Goal: Information Seeking & Learning: Learn about a topic

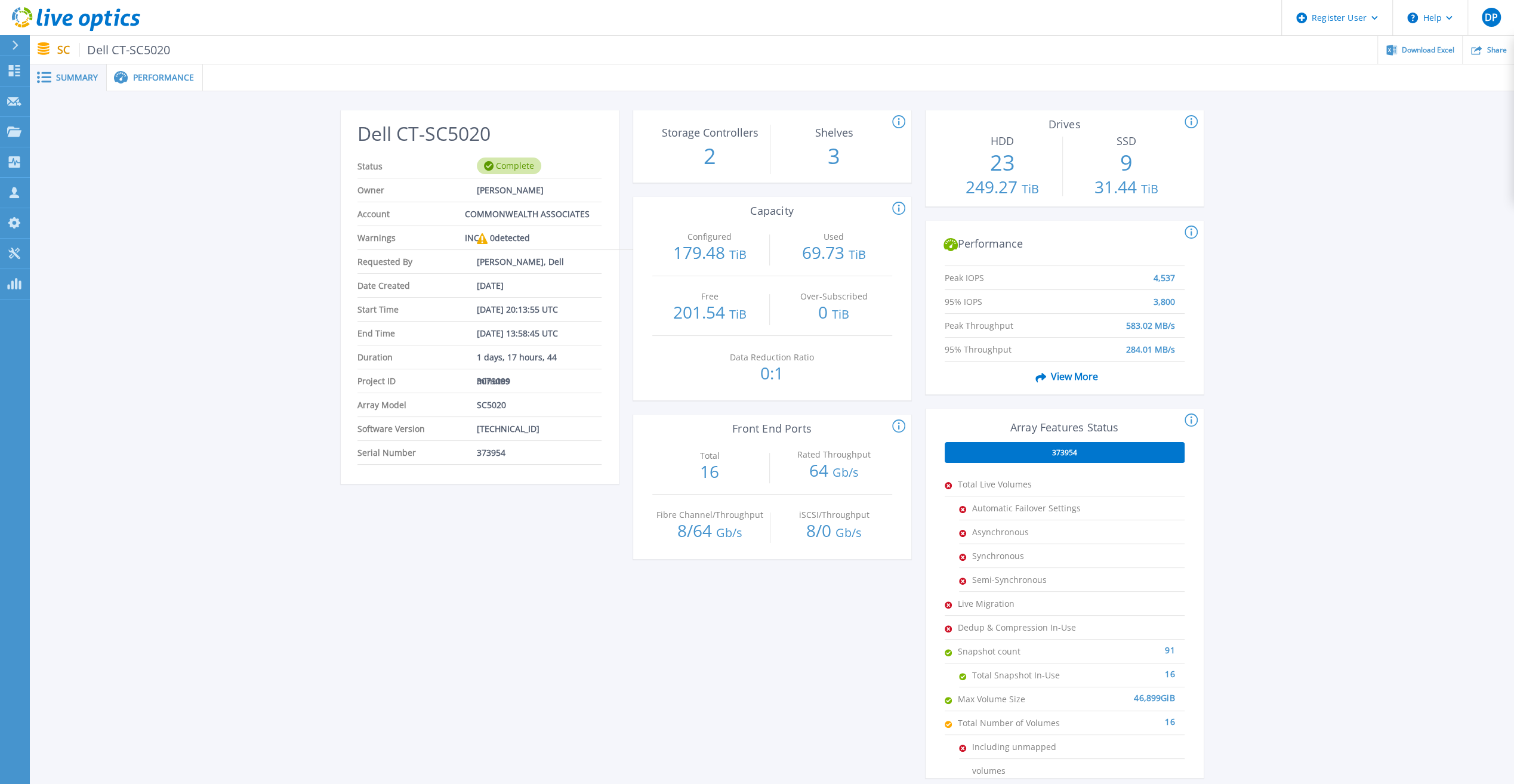
click at [166, 74] on span "Performance" at bounding box center [163, 78] width 61 height 9
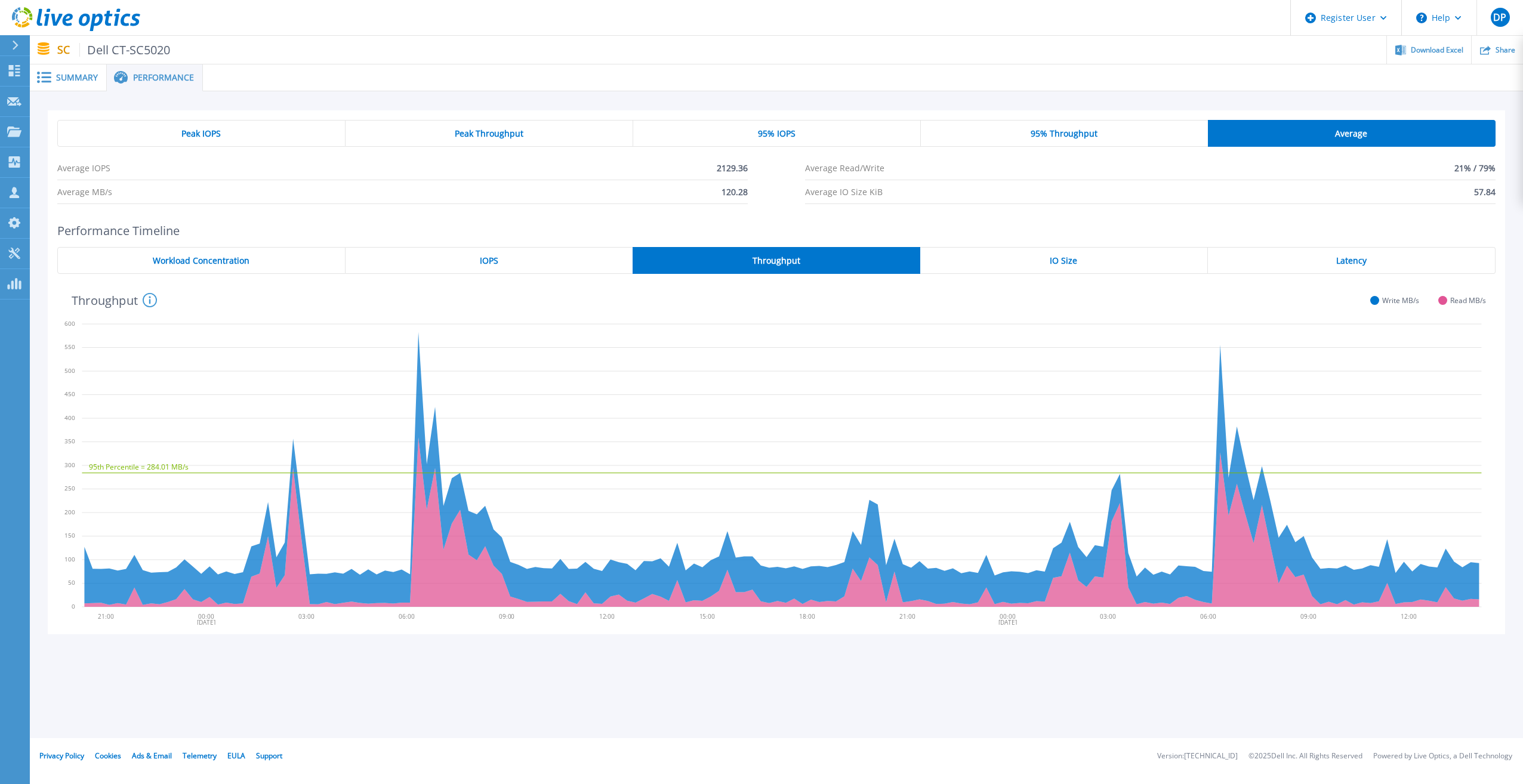
click at [255, 132] on div "Peak IOPS" at bounding box center [201, 134] width 288 height 27
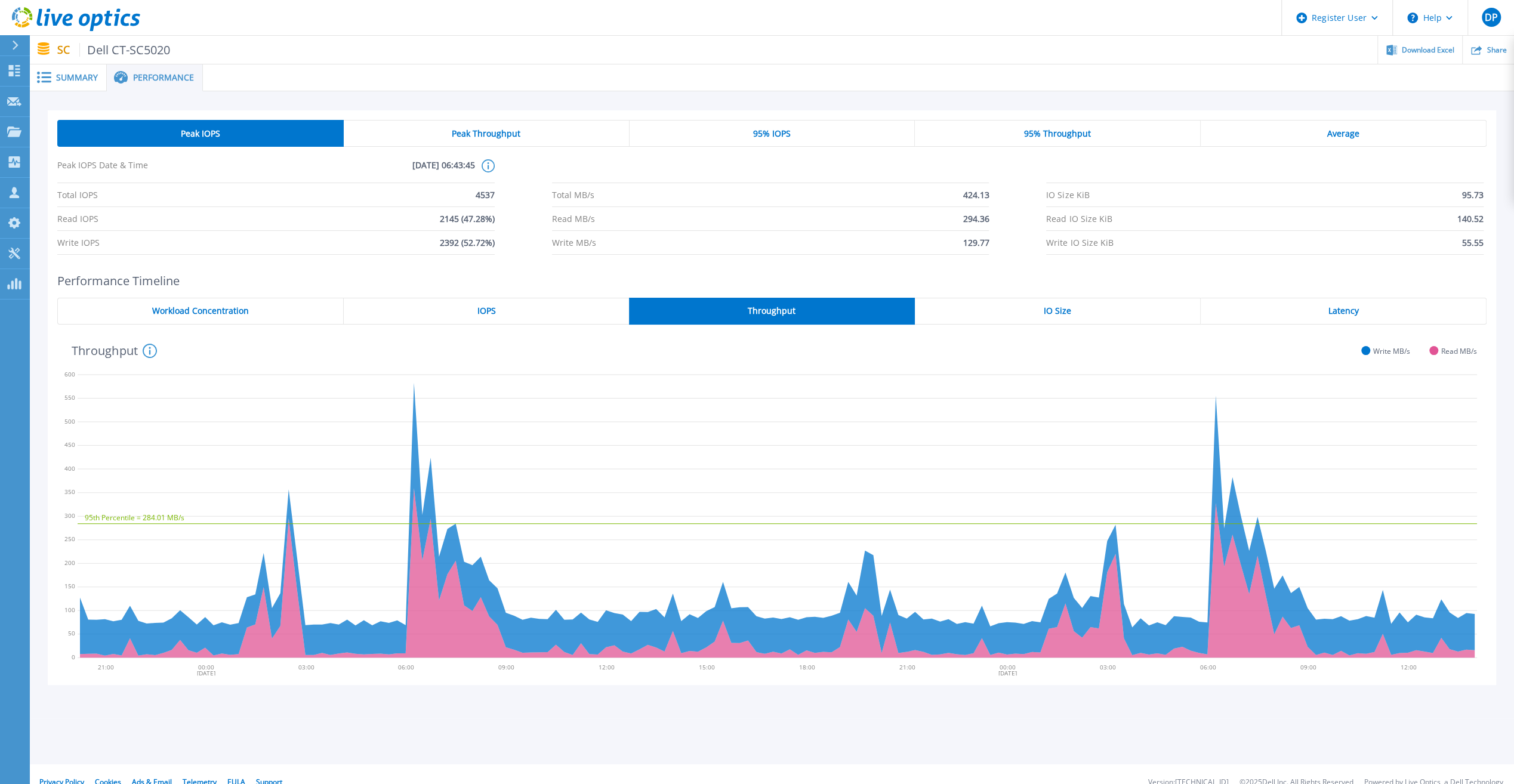
click at [445, 134] on div "Peak Throughput" at bounding box center [486, 134] width 285 height 27
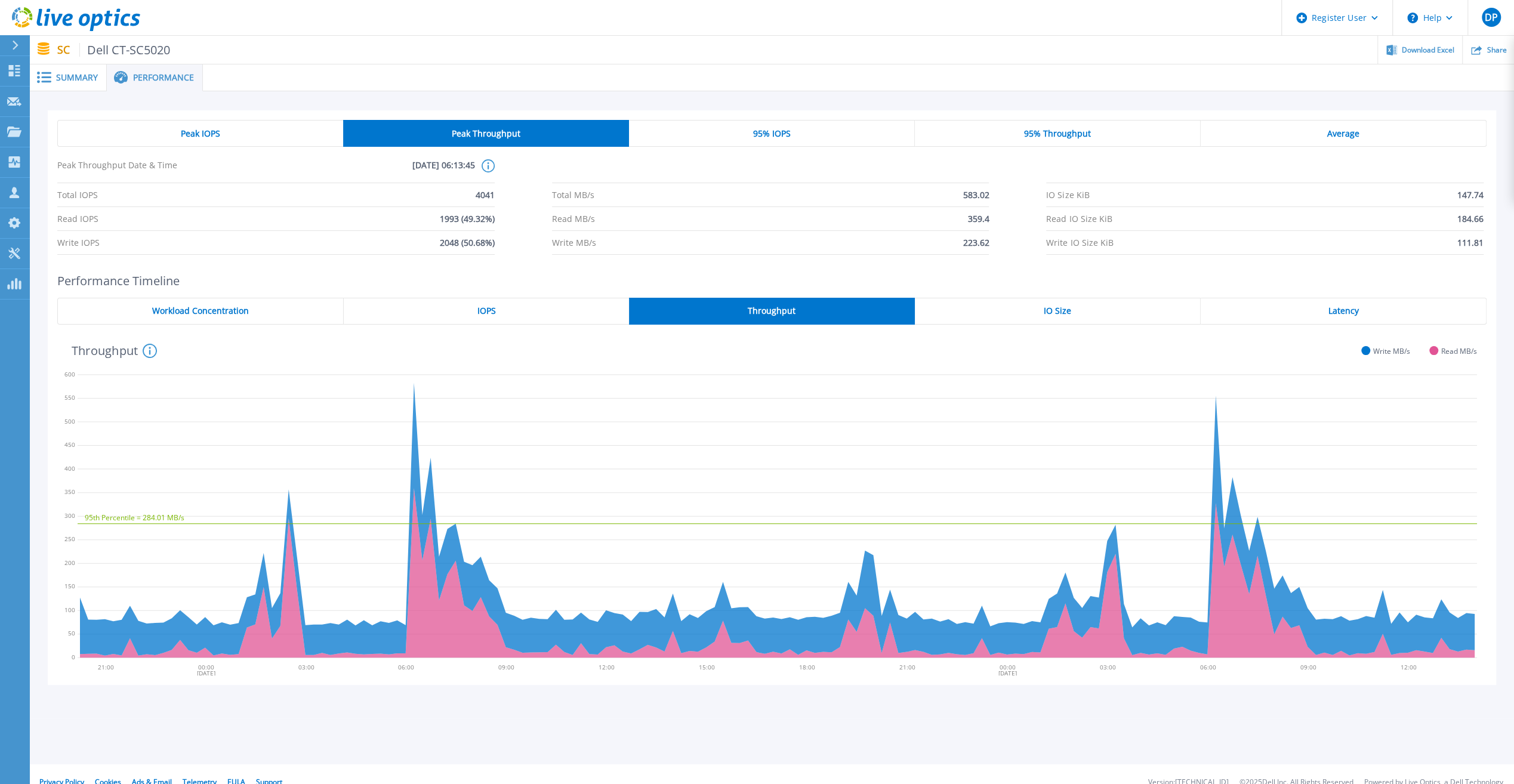
click at [223, 131] on div "Peak IOPS" at bounding box center [200, 134] width 285 height 27
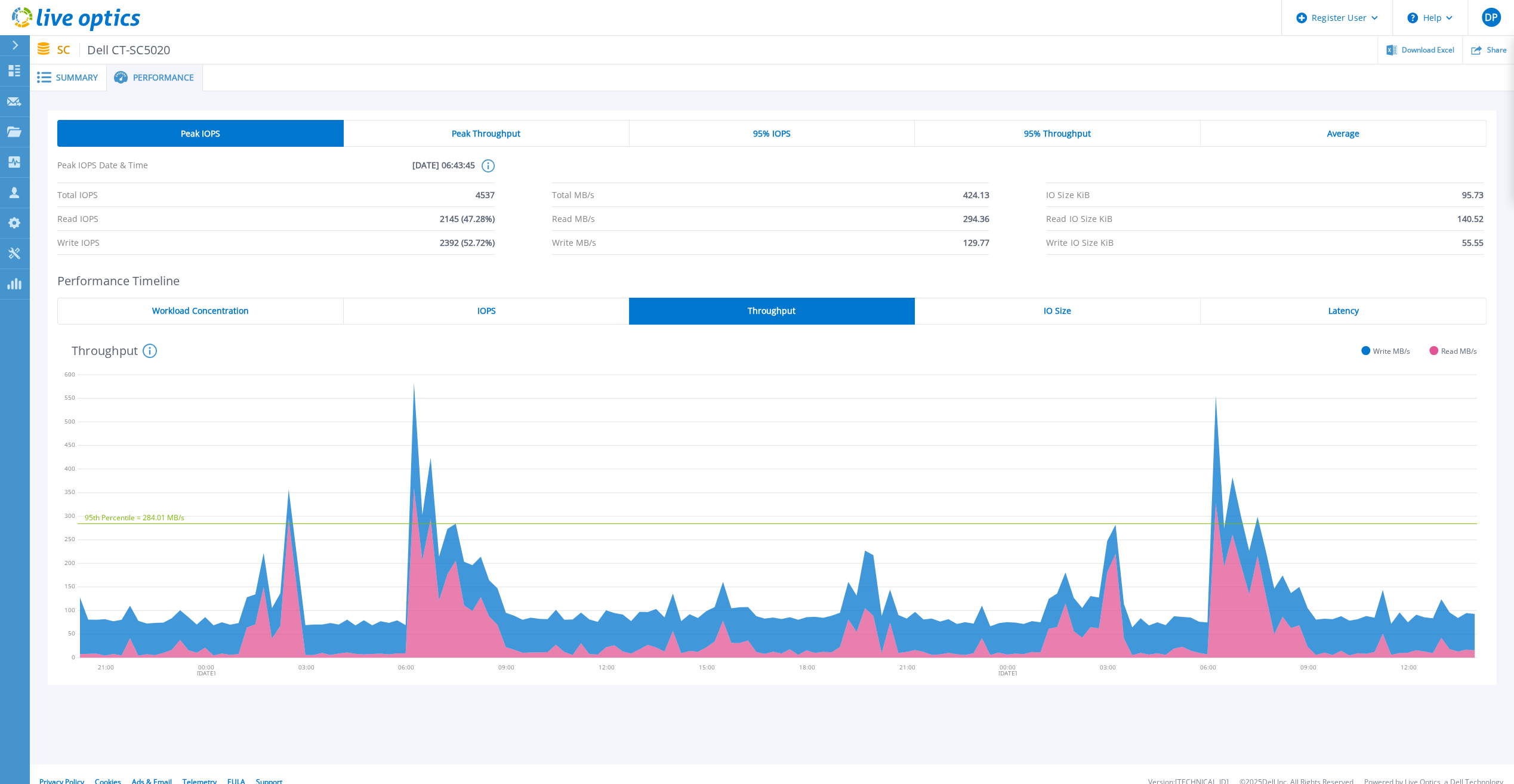
click at [73, 74] on span "Summary" at bounding box center [77, 78] width 42 height 9
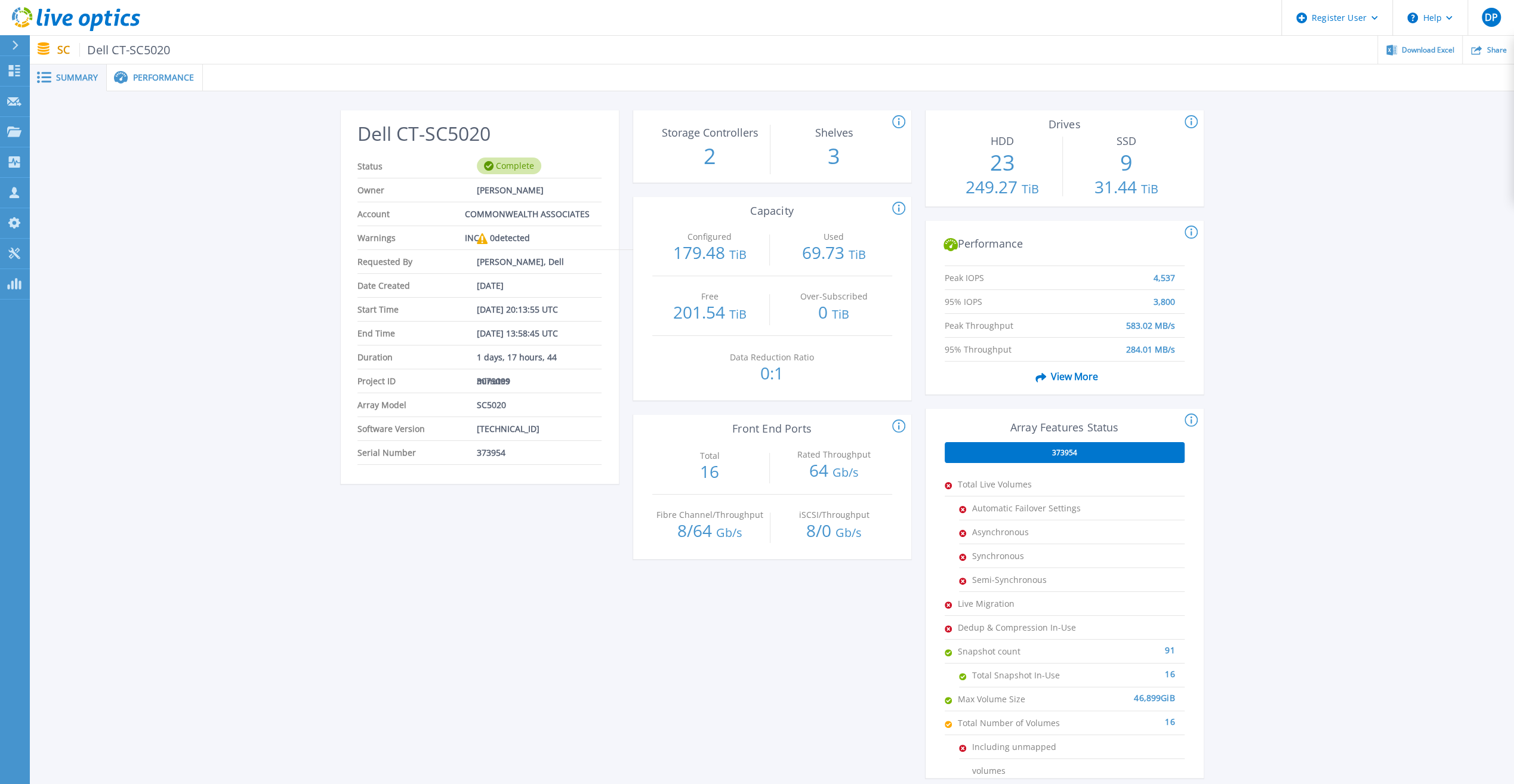
click at [679, 51] on ul "Download Excel Share" at bounding box center [841, 49] width 1343 height 28
click at [22, 126] on link "Projects Projects" at bounding box center [15, 131] width 30 height 30
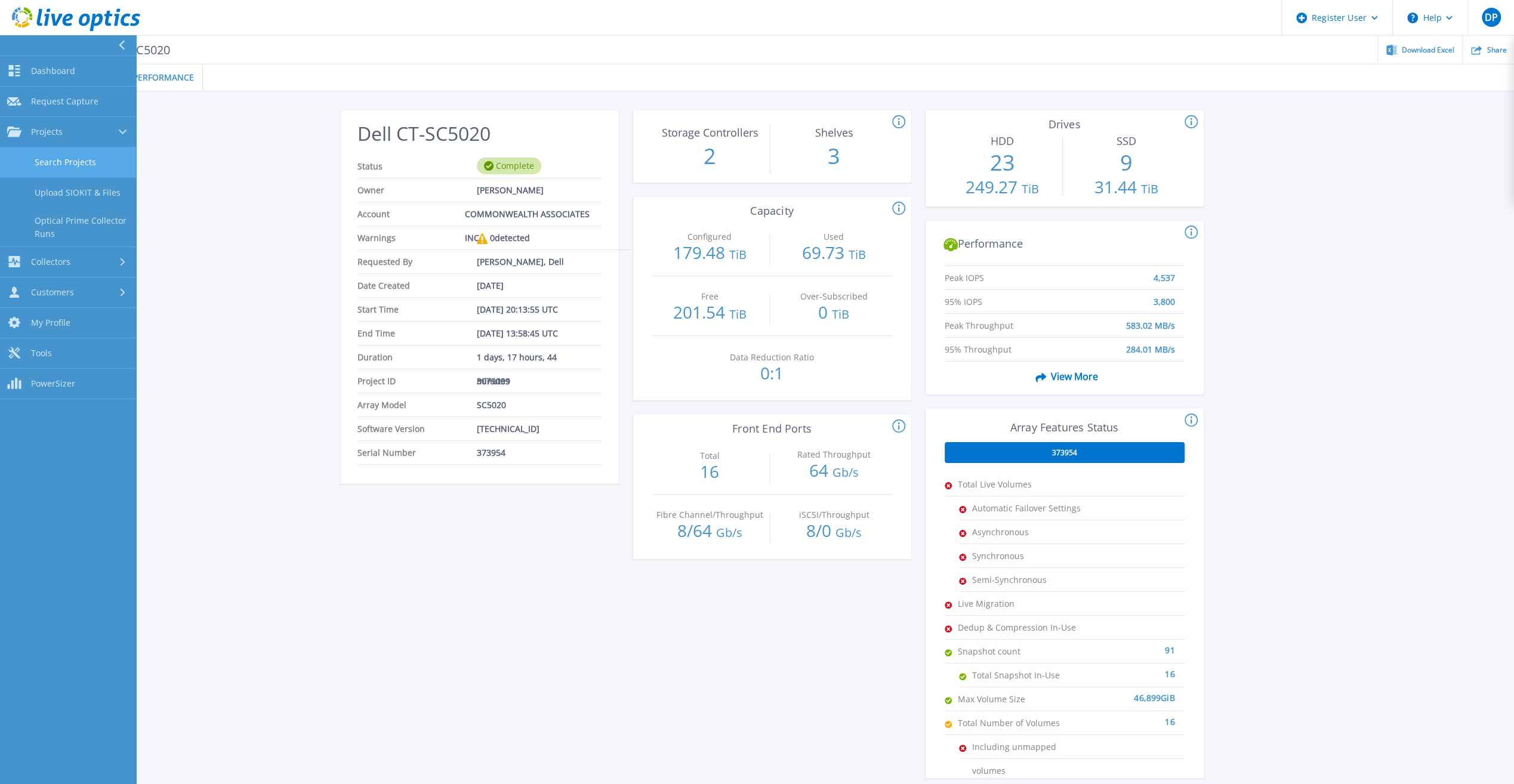
click at [60, 162] on link "Search Projects" at bounding box center [68, 162] width 136 height 30
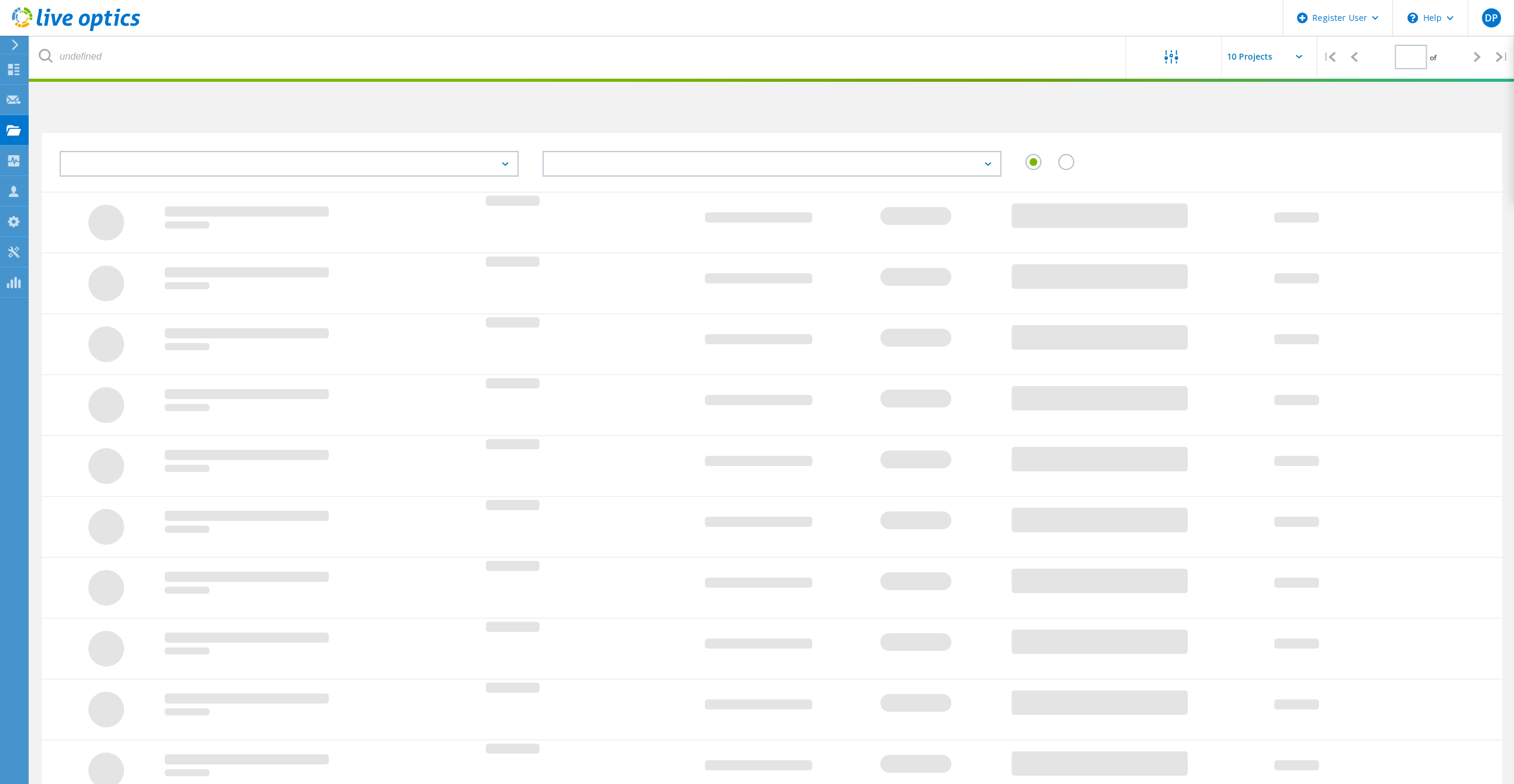
type input "1"
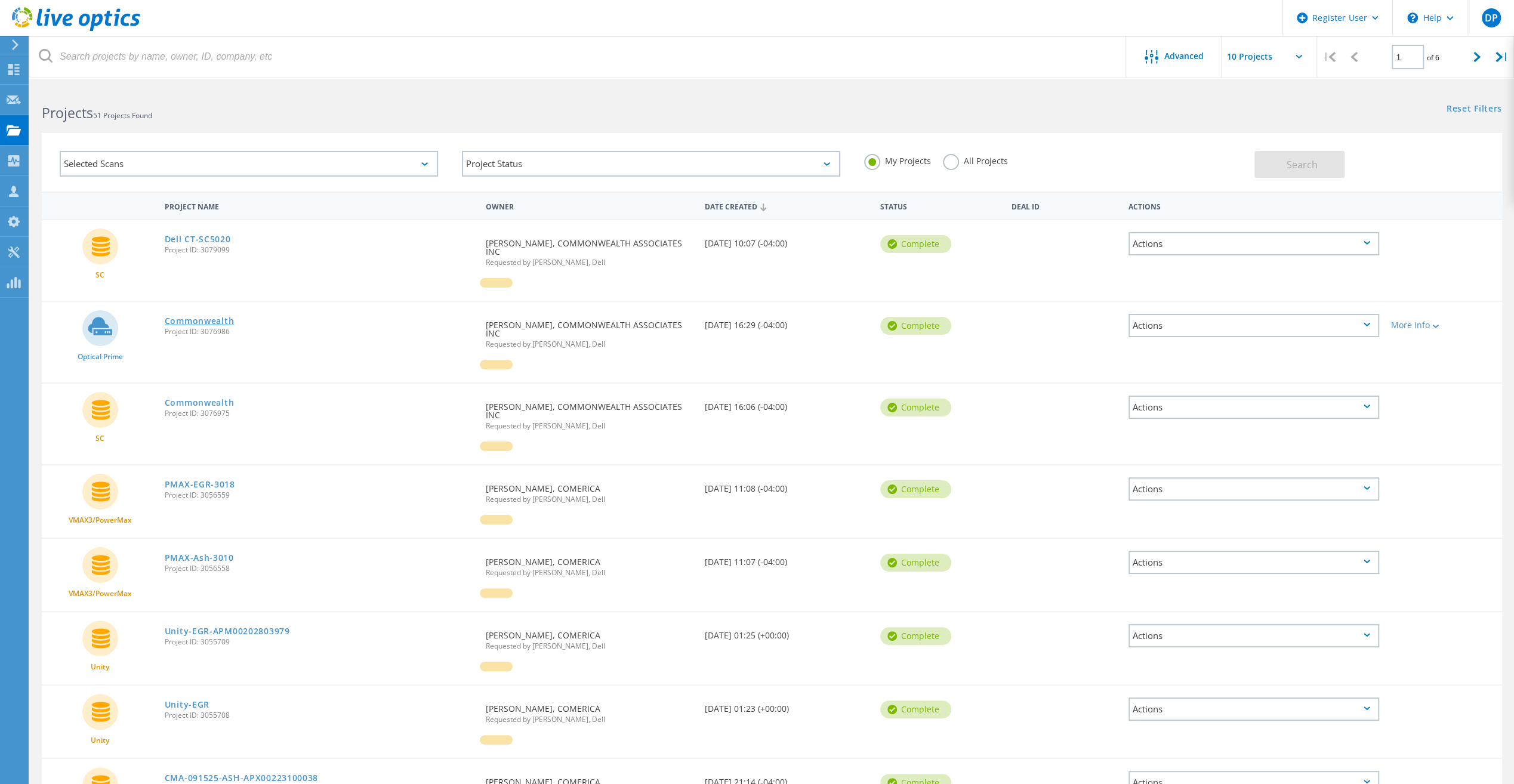
click at [202, 324] on link "Commonwealth" at bounding box center [199, 320] width 69 height 9
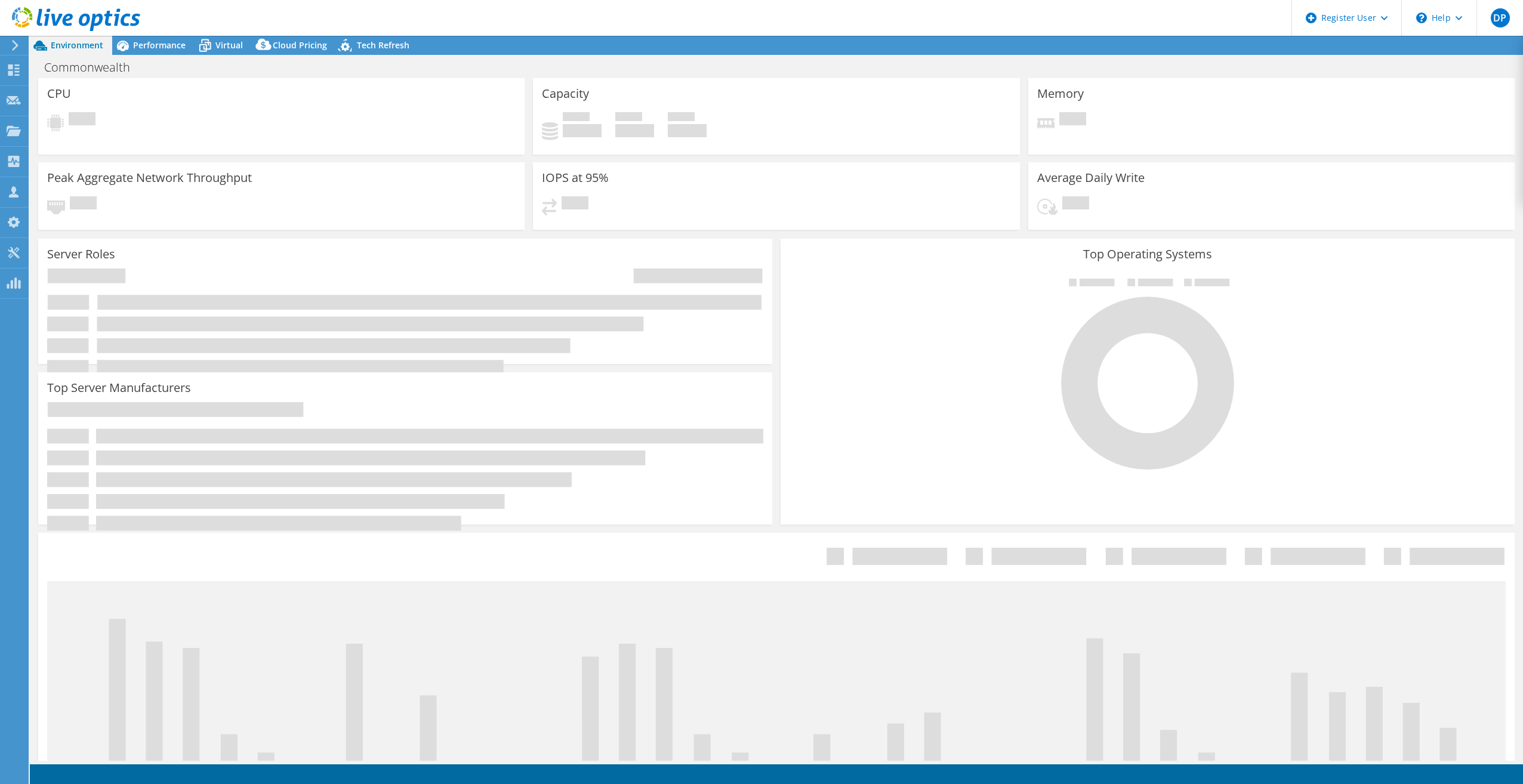
select select "USEast"
select select "USD"
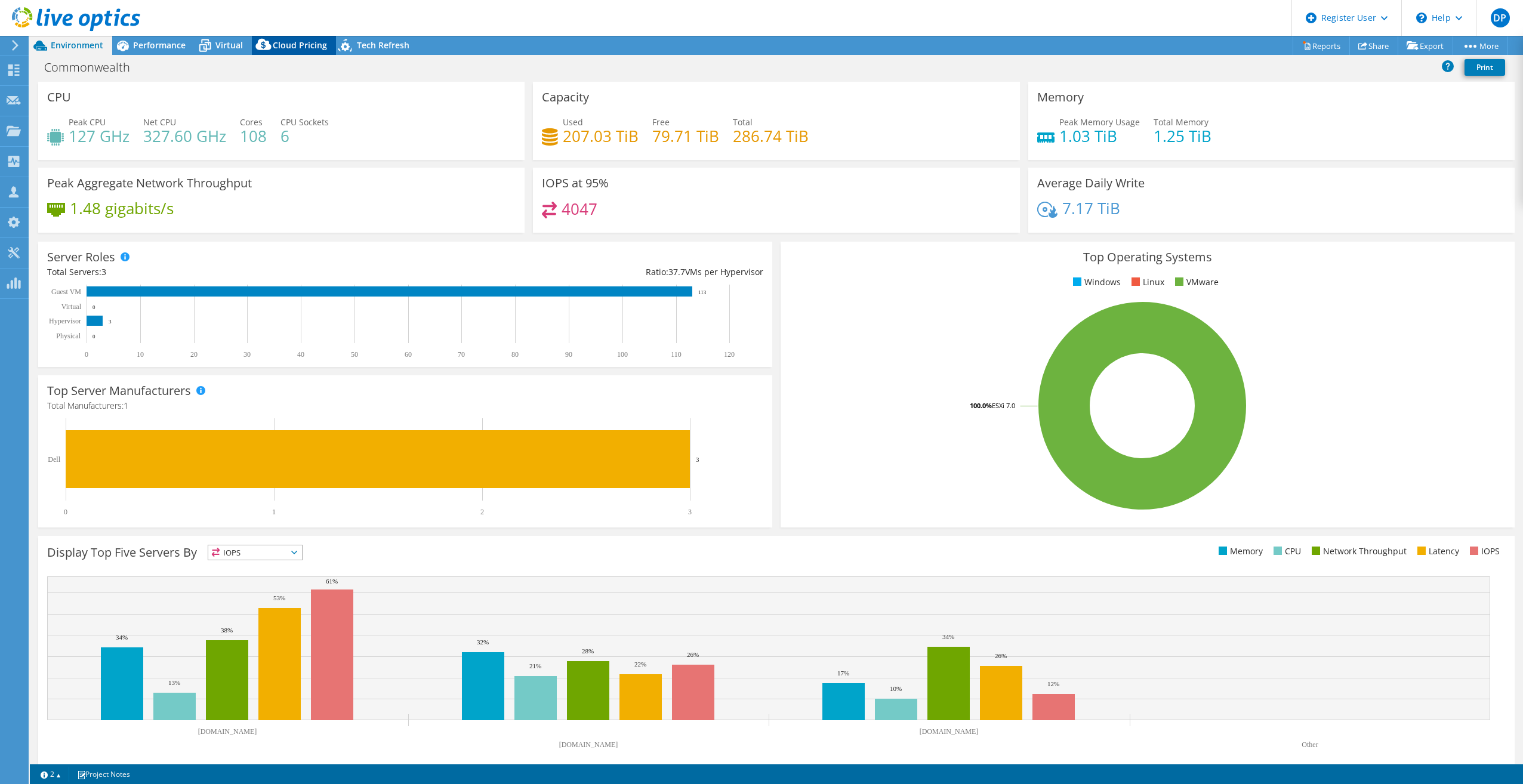
click at [272, 49] on icon at bounding box center [263, 47] width 24 height 24
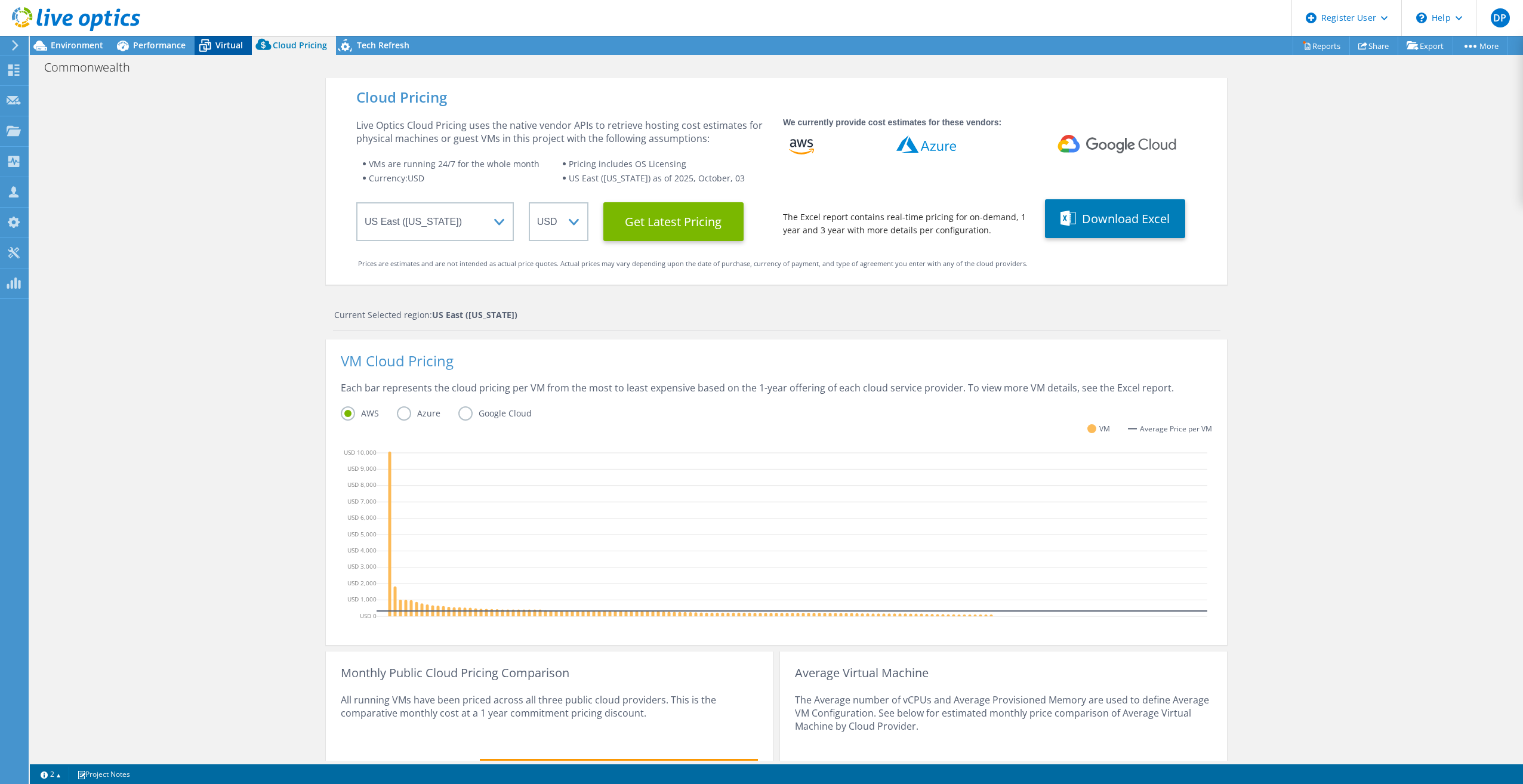
click at [204, 43] on icon at bounding box center [205, 46] width 21 height 21
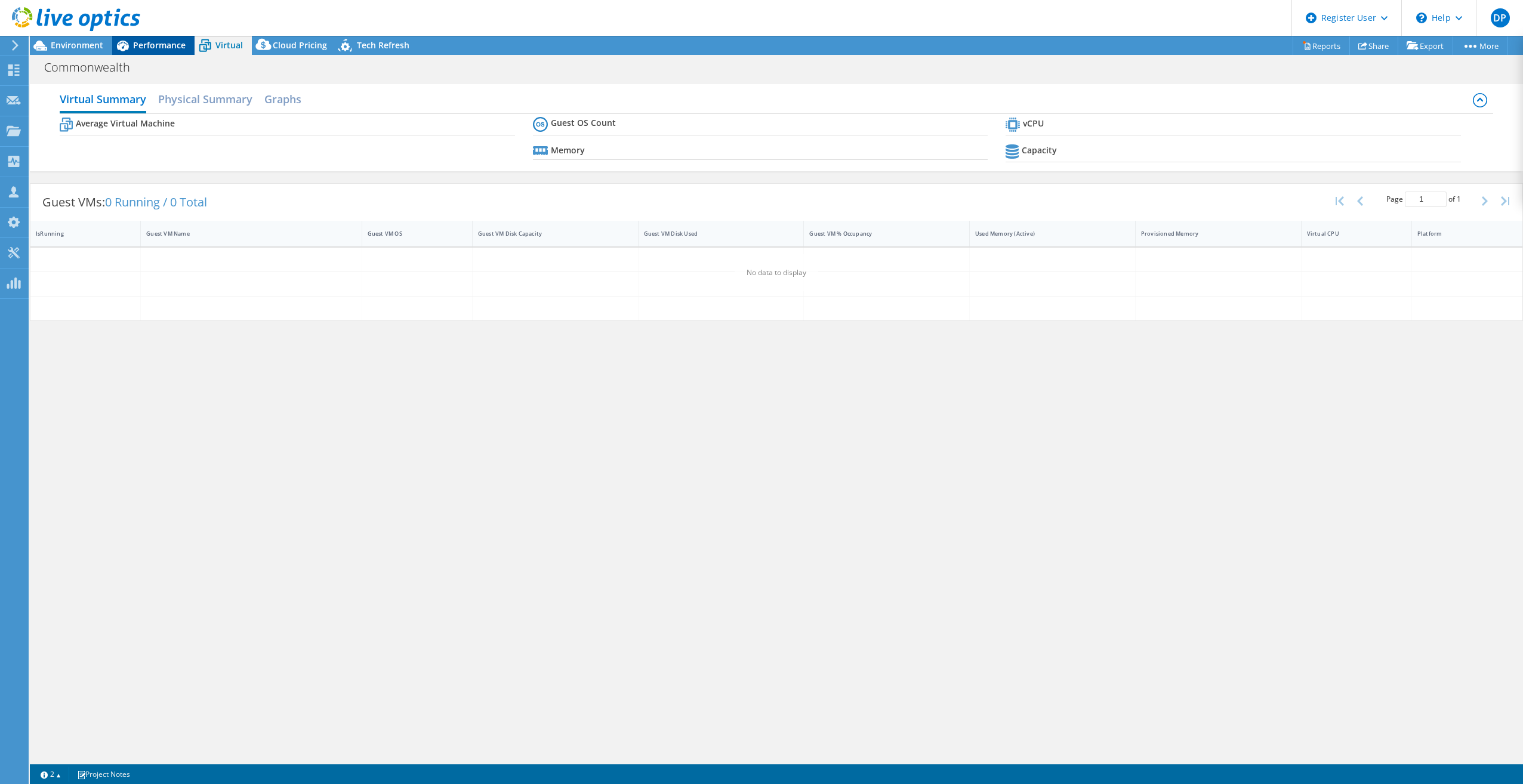
click at [139, 41] on span "Performance" at bounding box center [159, 46] width 52 height 12
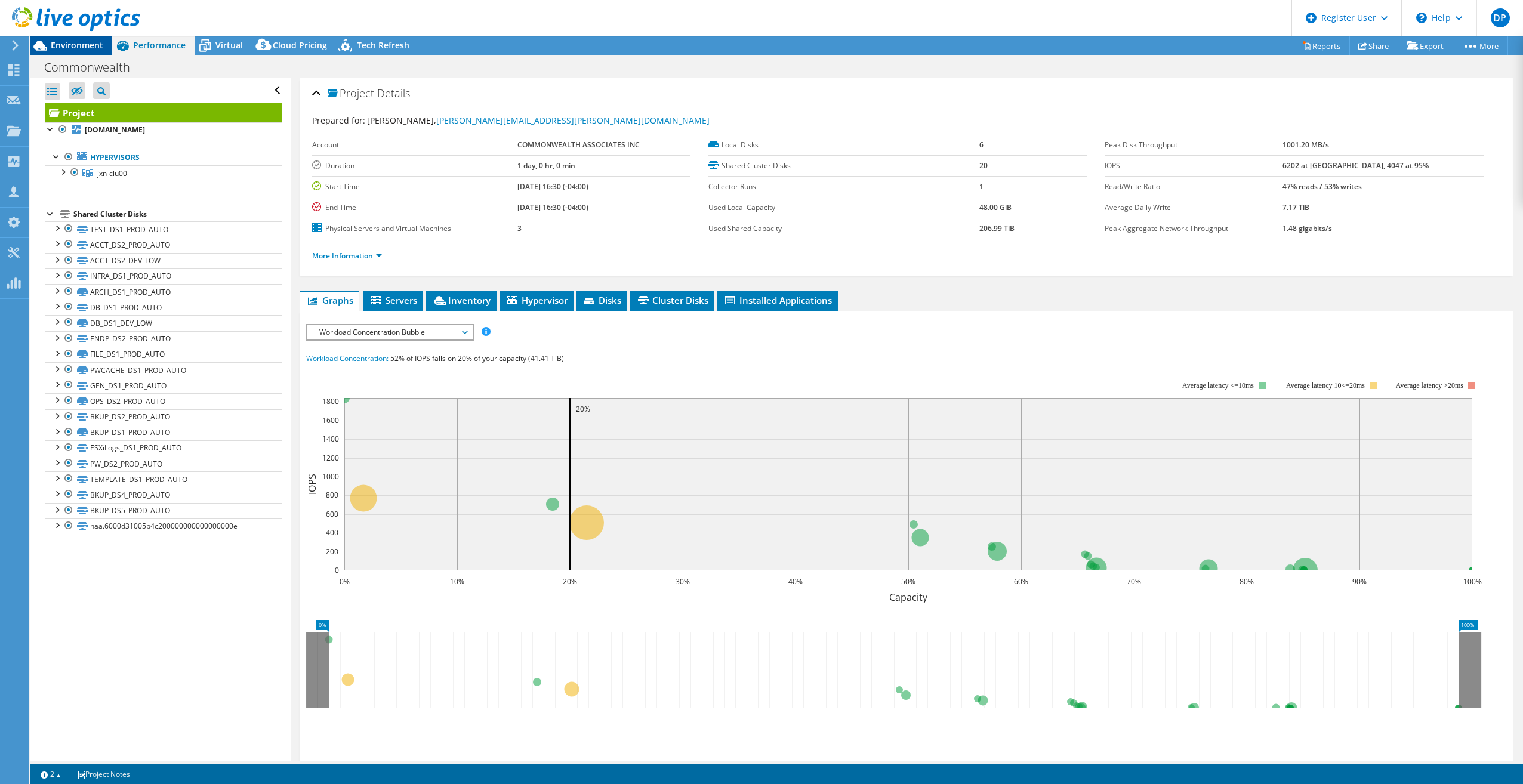
click at [78, 42] on span "Environment" at bounding box center [77, 46] width 52 height 12
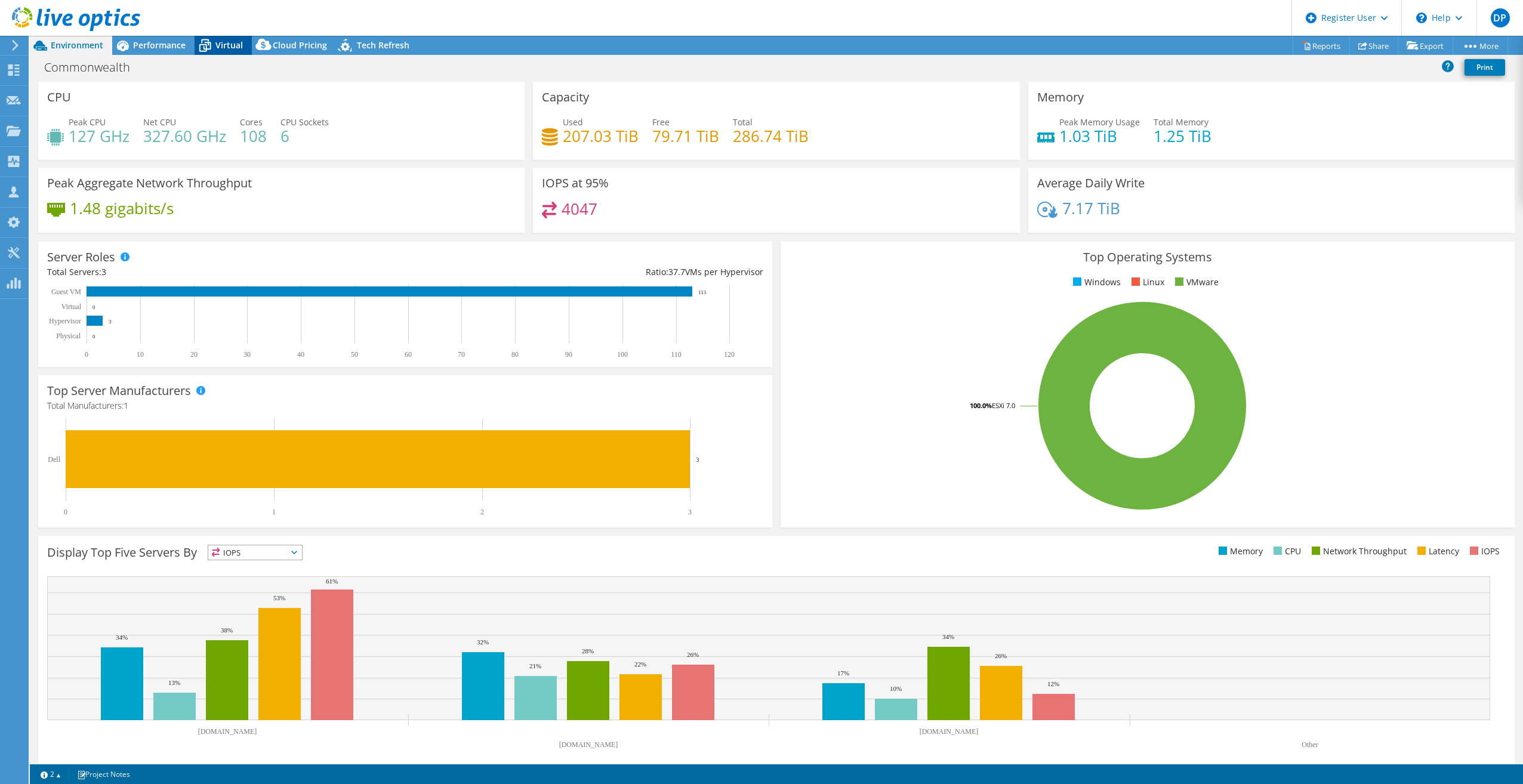
click at [217, 44] on span "Virtual" at bounding box center [229, 46] width 27 height 12
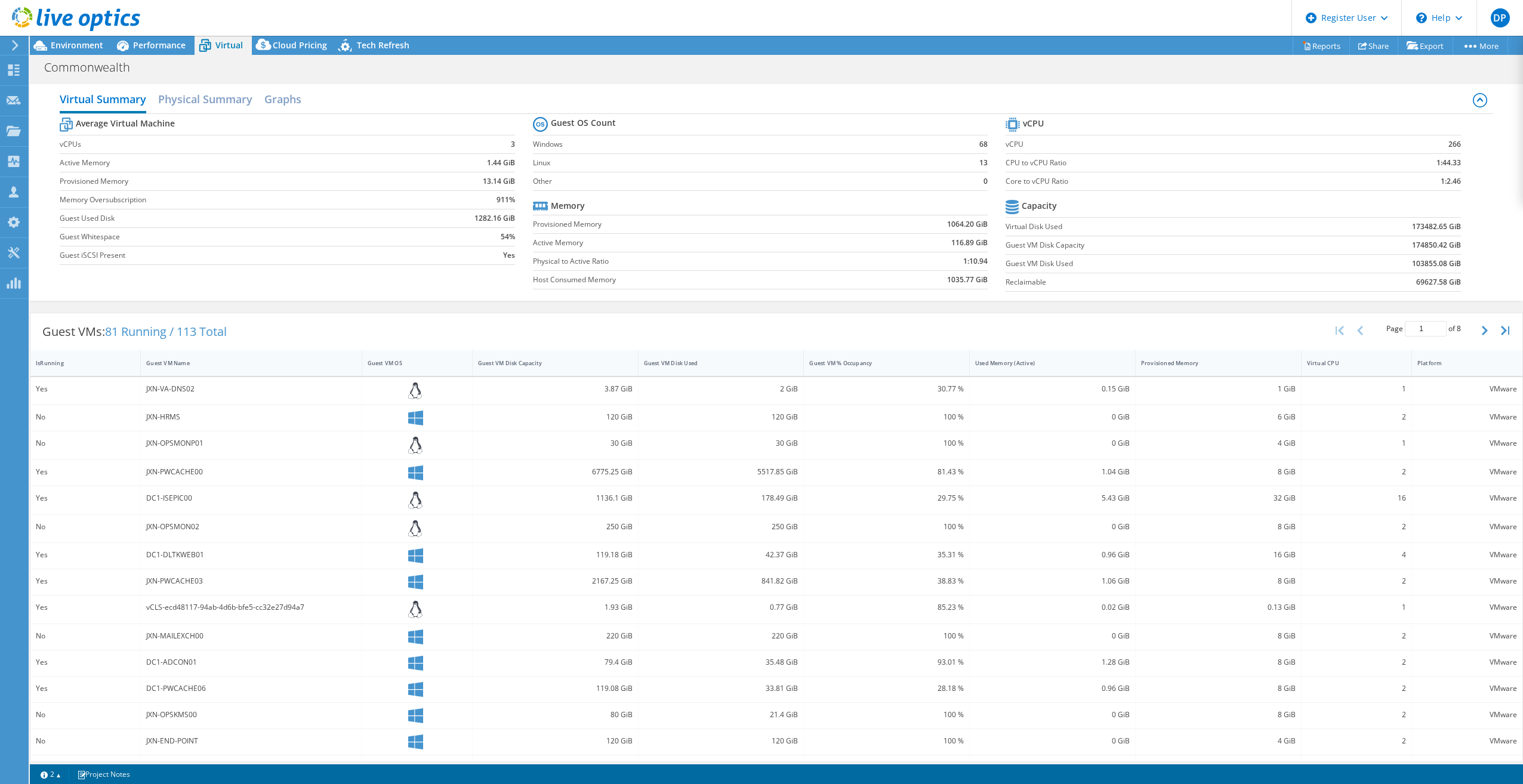
click at [1334, 228] on td "173482.65 GiB" at bounding box center [1377, 226] width 167 height 18
click at [1476, 44] on link "More" at bounding box center [1479, 46] width 55 height 18
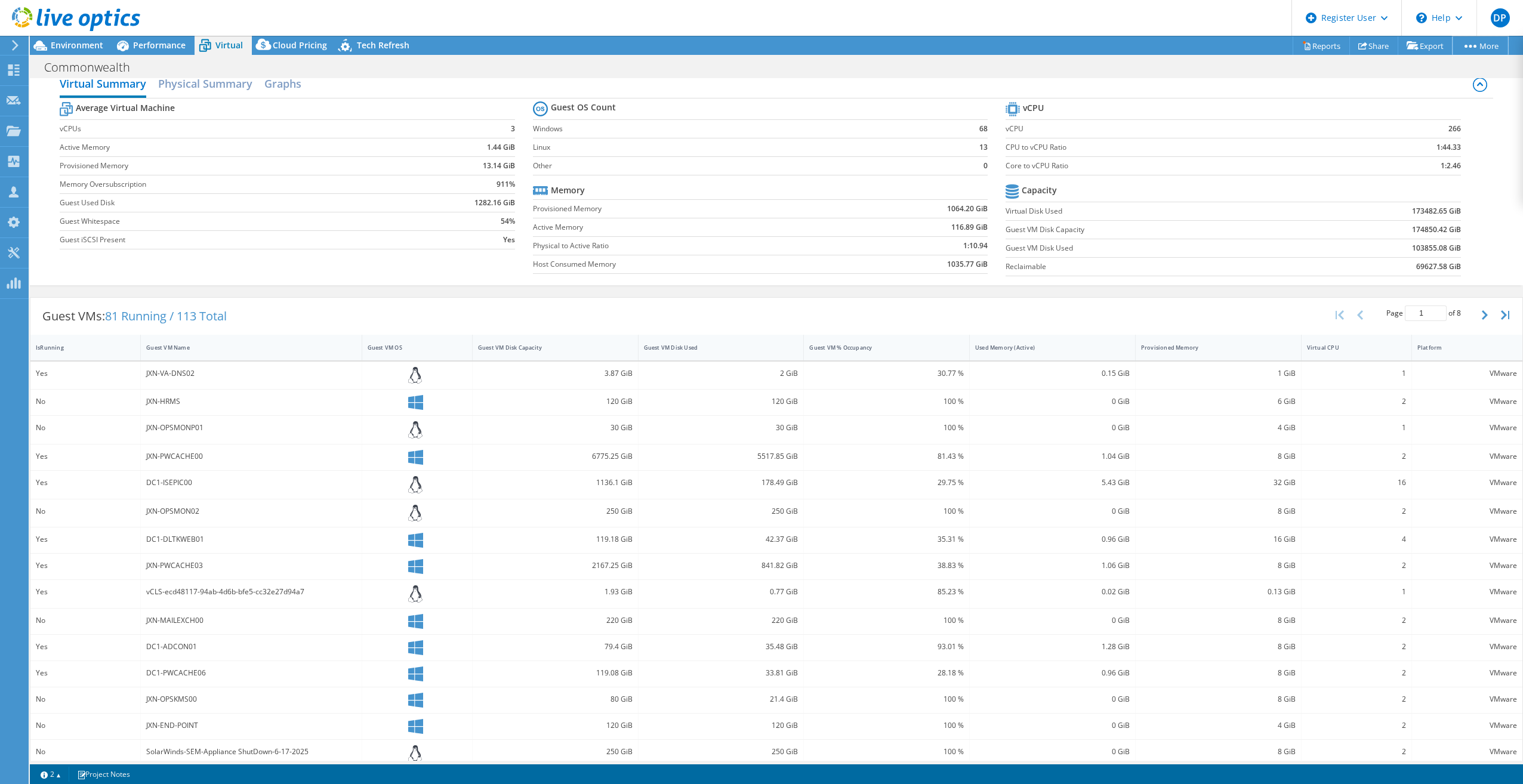
scroll to position [23, 0]
click at [59, 130] on div "Projects" at bounding box center [56, 131] width 57 height 30
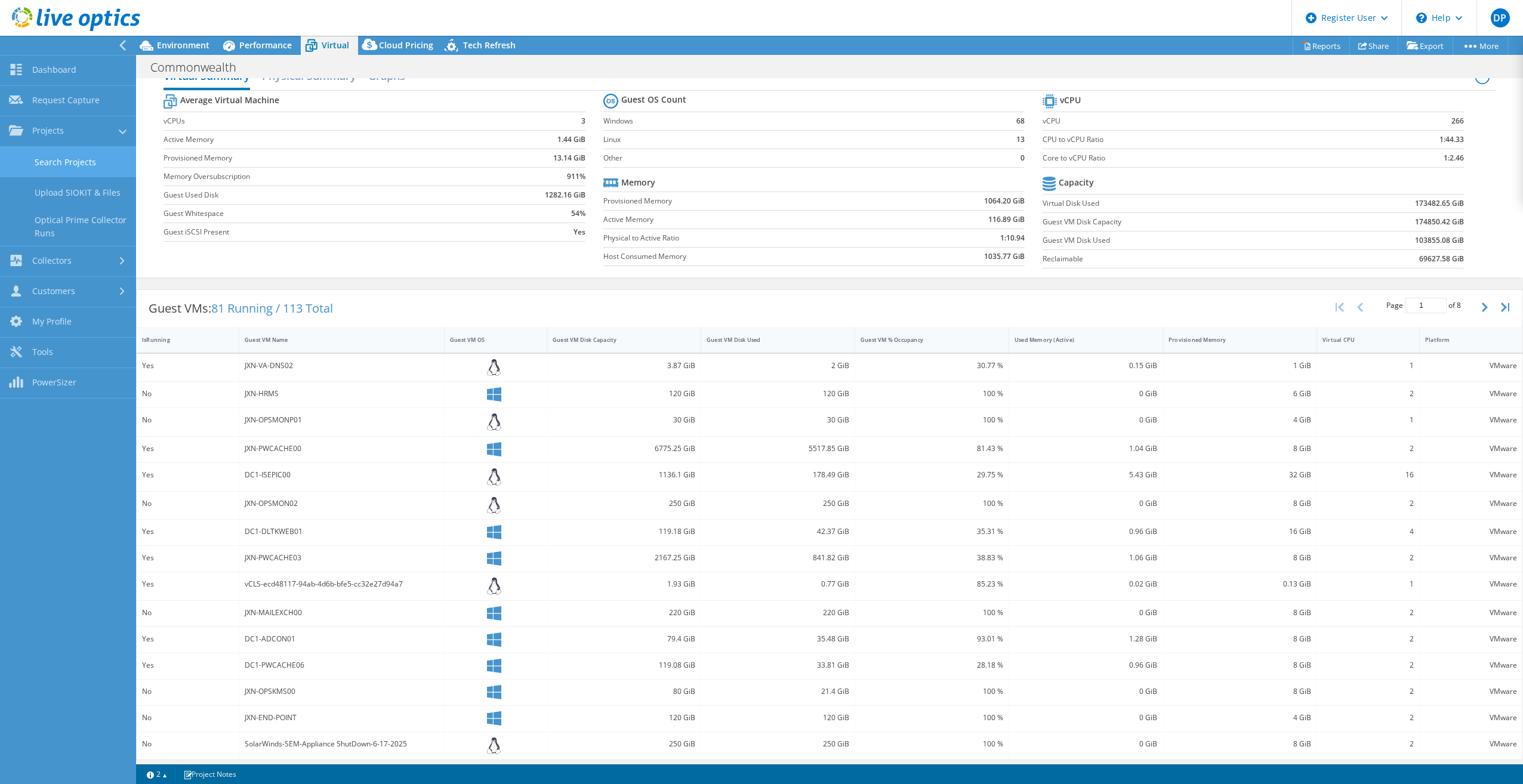
click at [70, 161] on link "Search Projects" at bounding box center [68, 161] width 136 height 30
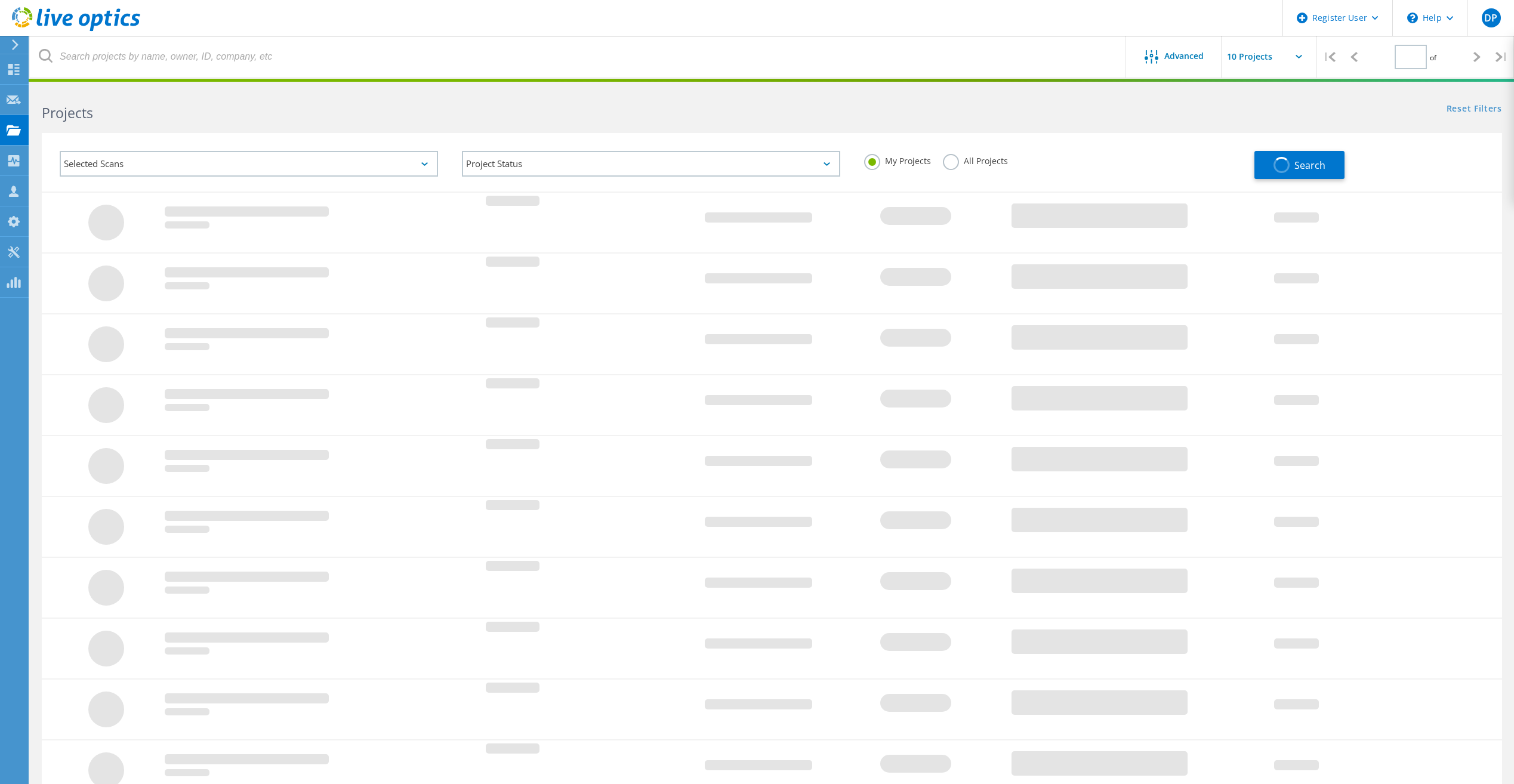
type input "1"
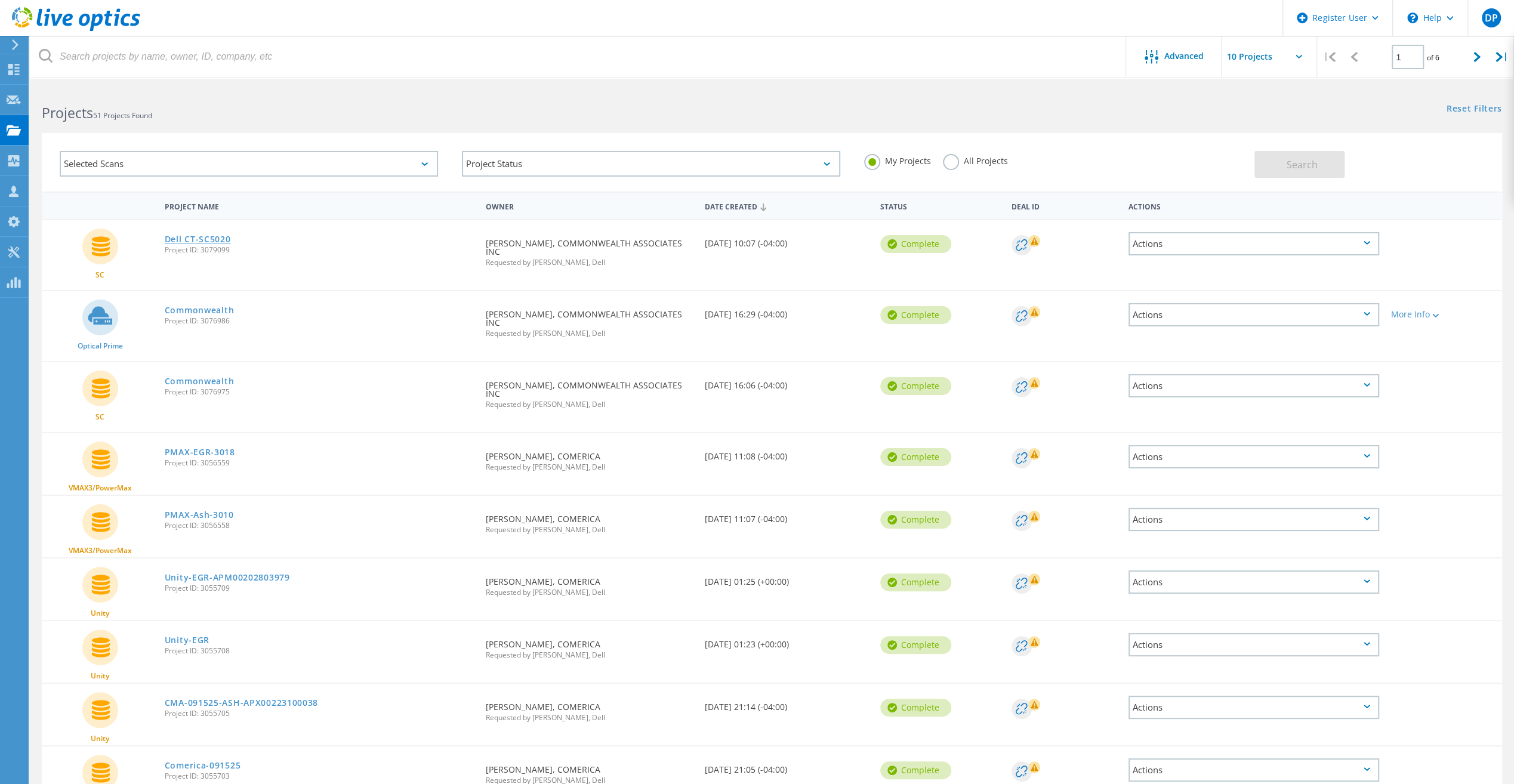
click at [217, 236] on link "Dell CT-SC5020" at bounding box center [198, 239] width 66 height 9
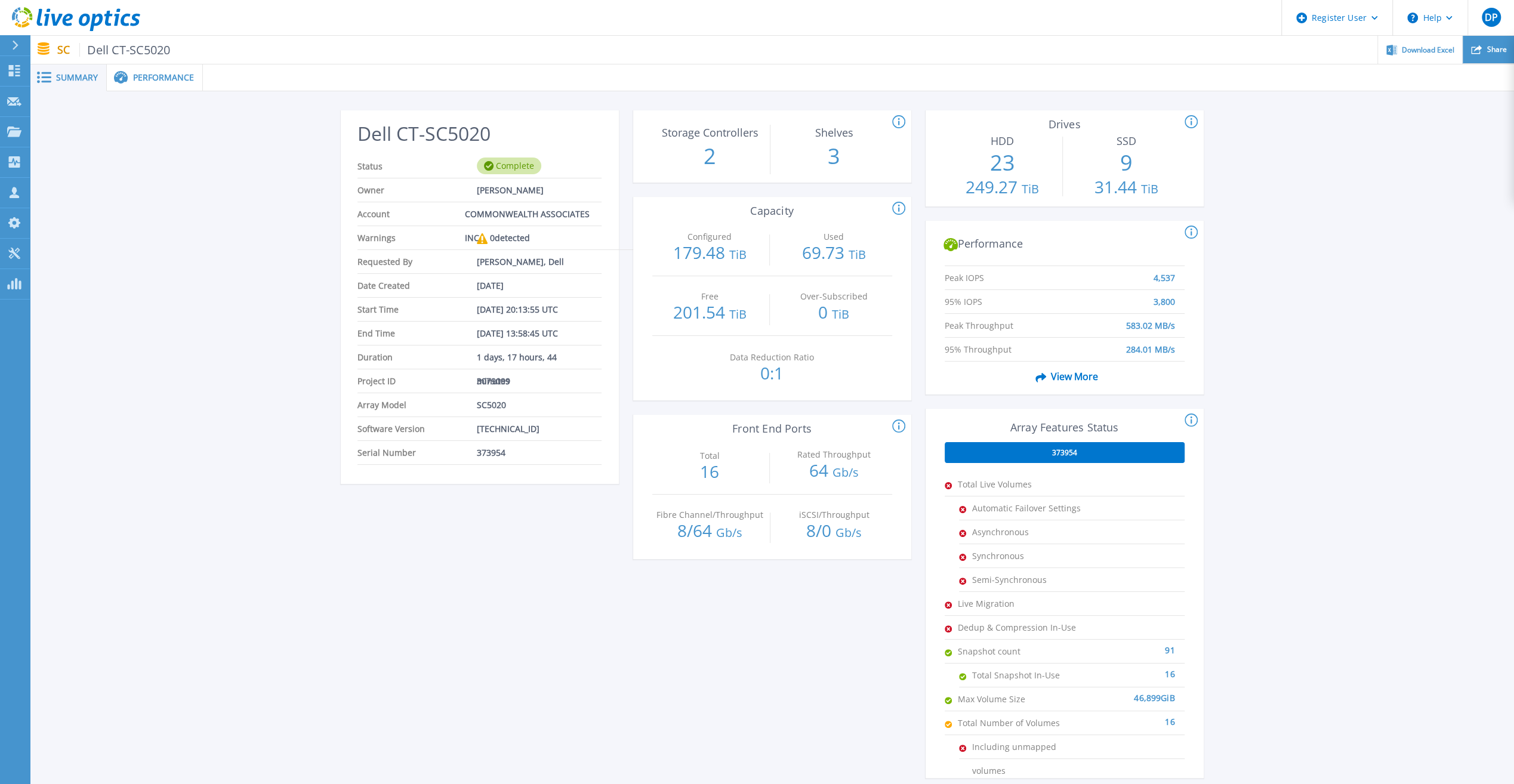
click at [1497, 49] on span "Share" at bounding box center [1496, 49] width 19 height 7
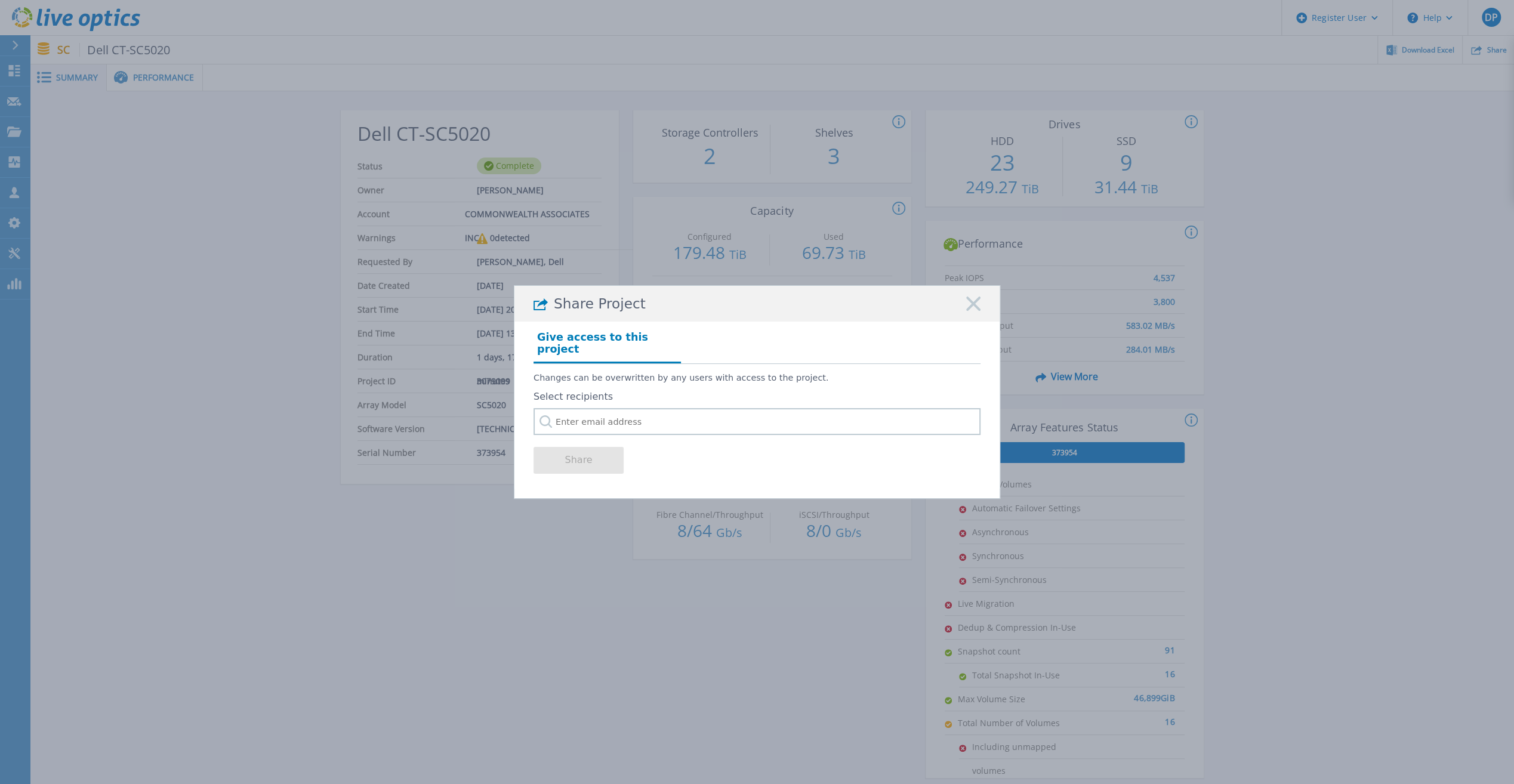
click at [977, 307] on rect at bounding box center [973, 304] width 16 height 16
